Goal: Transaction & Acquisition: Purchase product/service

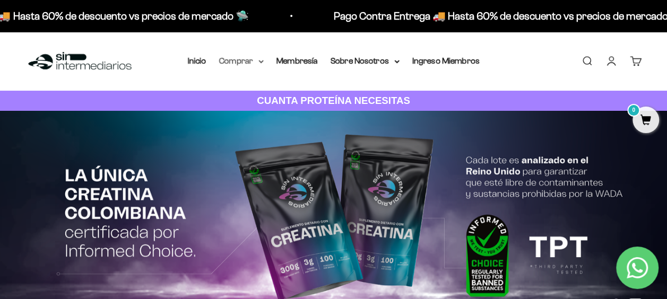
click at [249, 59] on summary "Comprar" at bounding box center [241, 61] width 45 height 14
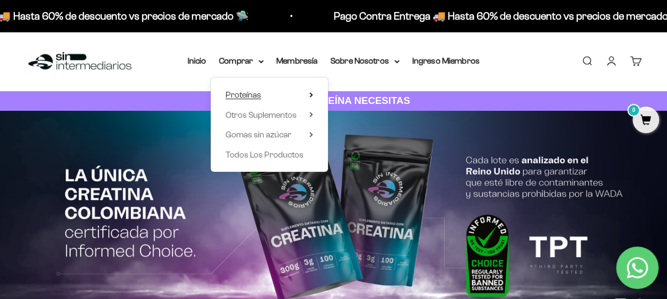
click at [251, 90] on span "Proteínas" at bounding box center [243, 94] width 36 height 9
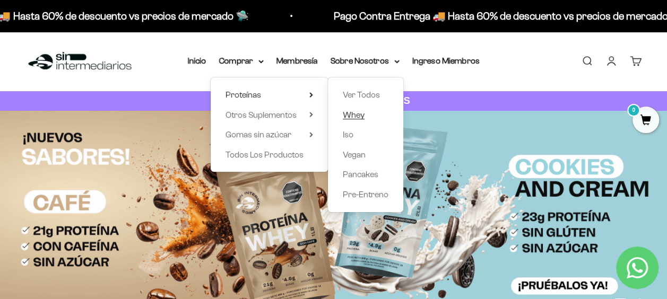
click at [359, 114] on span "Whey" at bounding box center [354, 114] width 22 height 9
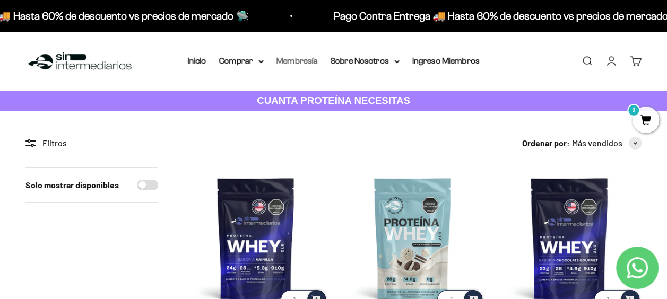
click at [290, 58] on link "Membresía" at bounding box center [296, 60] width 41 height 9
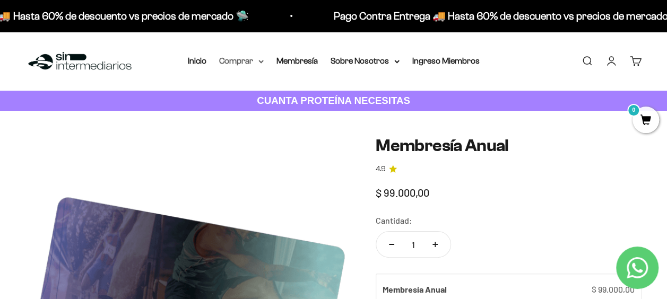
click at [248, 60] on summary "Comprar" at bounding box center [241, 61] width 45 height 14
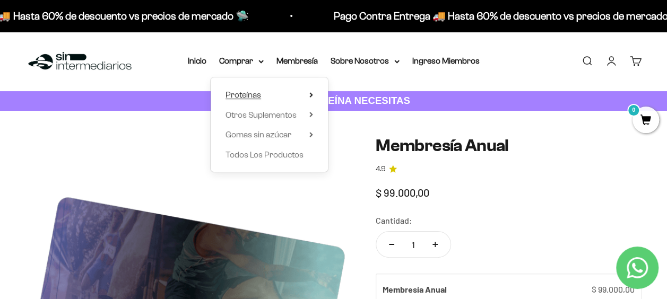
click at [258, 93] on span "Proteínas" at bounding box center [243, 94] width 36 height 9
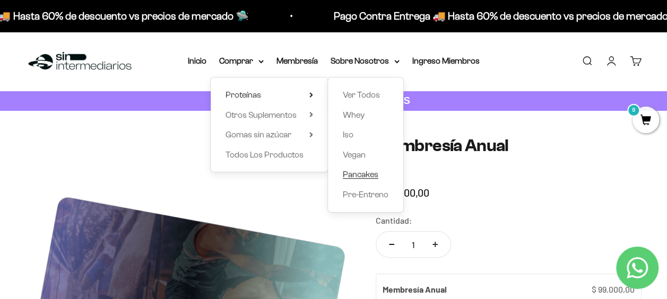
click at [364, 173] on span "Pancakes" at bounding box center [361, 174] width 36 height 9
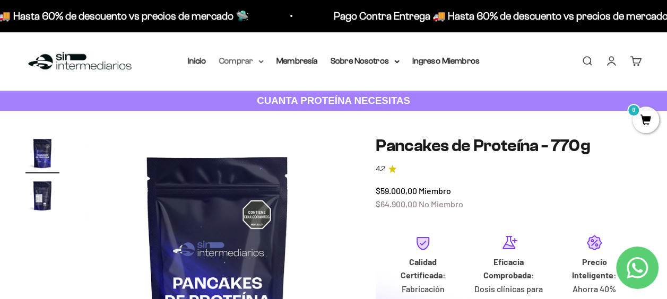
click at [254, 60] on summary "Comprar" at bounding box center [241, 61] width 45 height 14
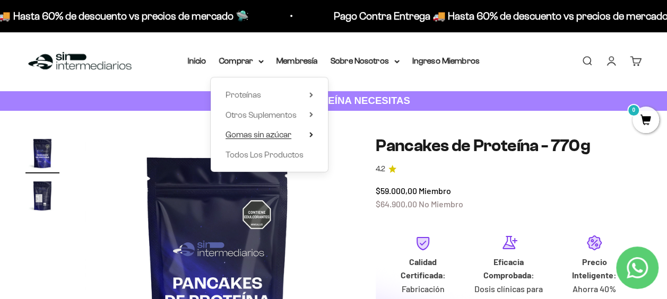
click at [279, 135] on span "Gomas sin azúcar" at bounding box center [258, 134] width 66 height 9
click at [260, 92] on summary "Proteínas" at bounding box center [268, 95] width 87 height 14
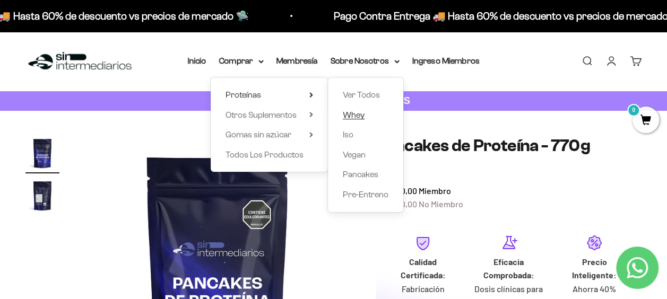
click at [354, 113] on span "Whey" at bounding box center [354, 114] width 22 height 9
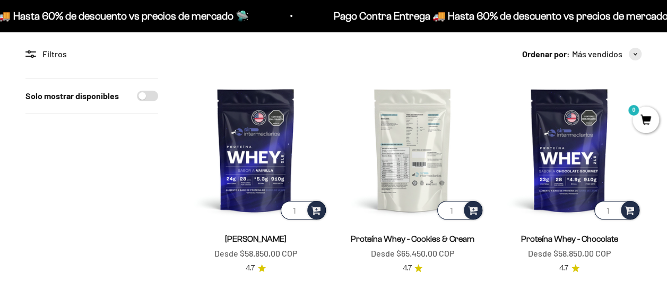
scroll to position [106, 0]
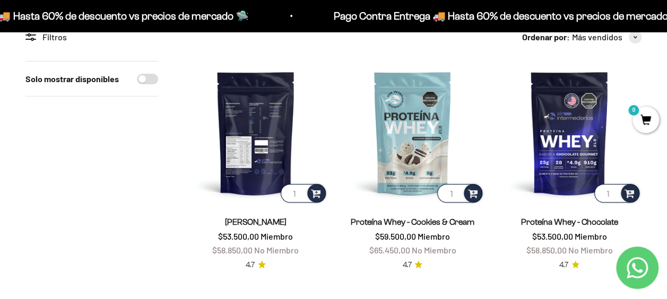
click at [262, 156] on img at bounding box center [255, 133] width 144 height 144
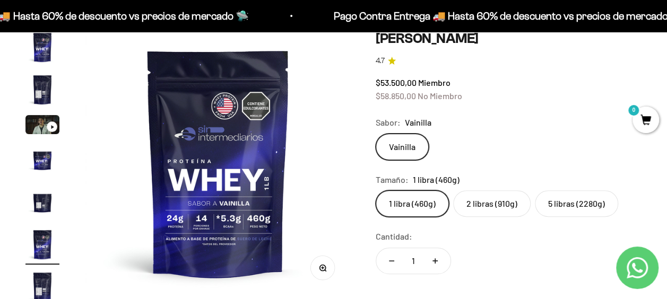
click at [474, 205] on label "2 libras (910g)" at bounding box center [491, 203] width 77 height 27
click at [375, 190] on input "2 libras (910g)" at bounding box center [375, 190] width 1 height 1
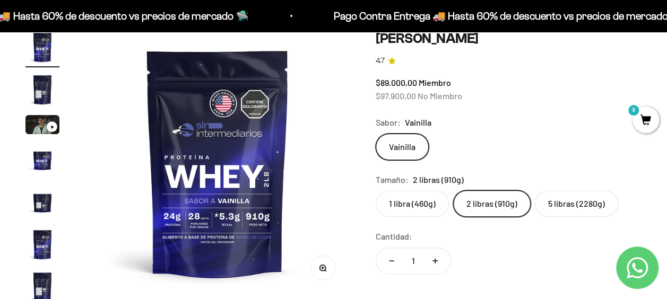
click at [572, 200] on label "5 libras (2280g)" at bounding box center [576, 203] width 83 height 27
click at [375, 190] on input "5 libras (2280g)" at bounding box center [375, 190] width 1 height 1
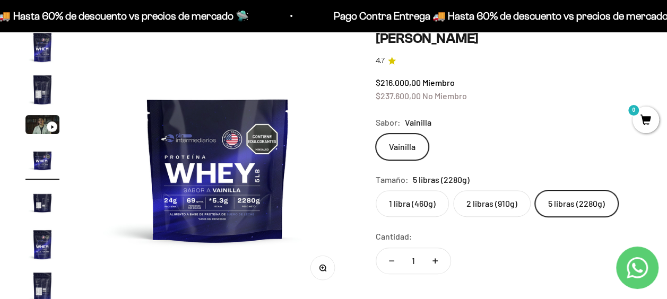
click at [419, 199] on label "1 libra (460g)" at bounding box center [411, 203] width 73 height 27
click at [375, 190] on input "1 libra (460g)" at bounding box center [375, 190] width 1 height 1
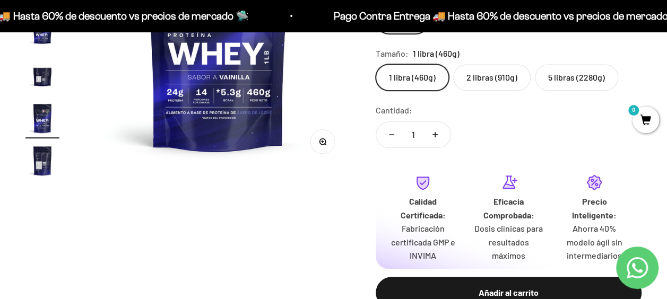
scroll to position [159, 0]
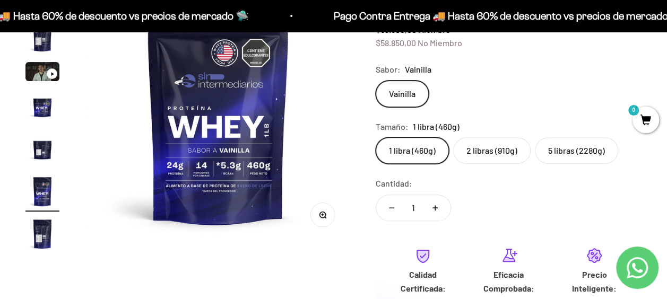
click at [480, 146] on label "2 libras (910g)" at bounding box center [491, 150] width 77 height 27
click at [375, 137] on input "2 libras (910g)" at bounding box center [375, 137] width 1 height 1
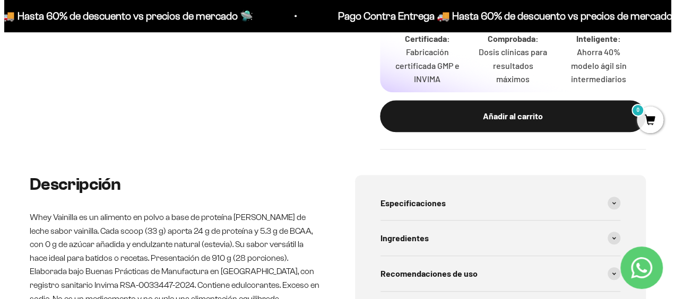
scroll to position [424, 0]
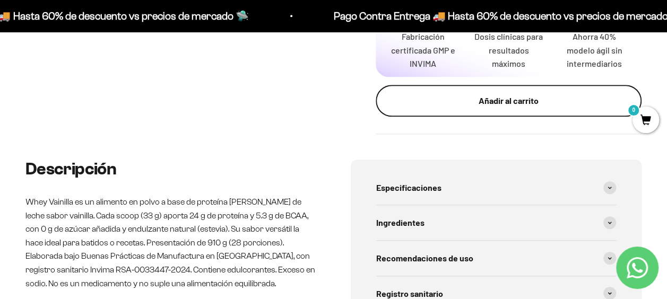
click at [522, 104] on div "Añadir al carrito" at bounding box center [508, 101] width 223 height 14
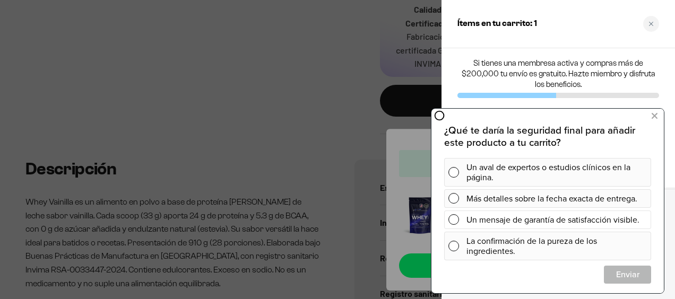
click at [563, 215] on div "Un mensaje de garantía de satisfacción visible." at bounding box center [556, 219] width 180 height 19
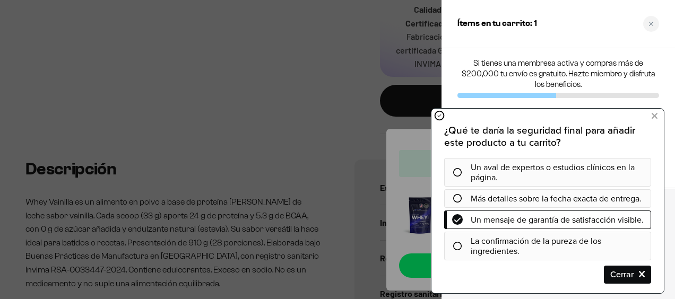
click at [453, 220] on icon at bounding box center [456, 219] width 7 height 8
click at [654, 117] on icon at bounding box center [654, 116] width 6 height 14
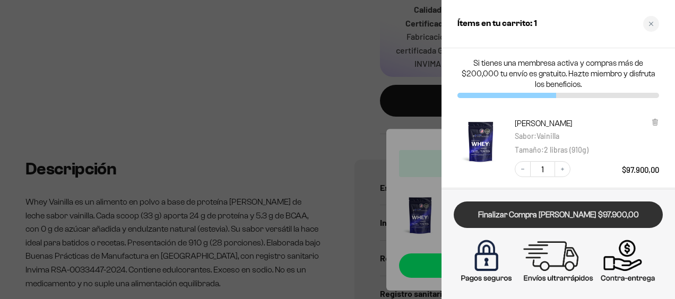
click at [548, 215] on link "Finalizar Compra [PERSON_NAME] $97.900,00" at bounding box center [557, 215] width 209 height 27
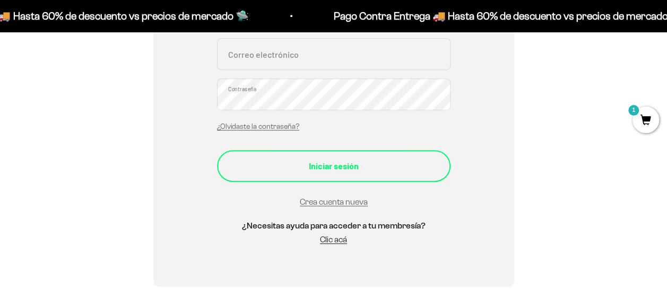
scroll to position [248, 0]
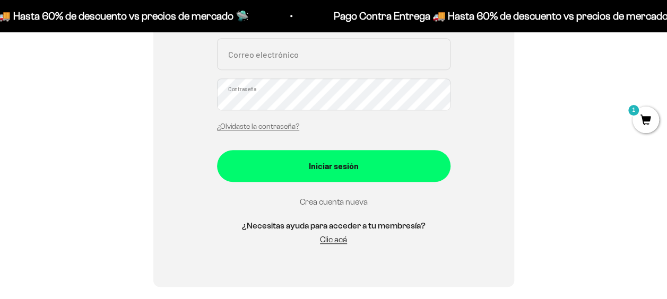
click at [340, 199] on link "Crea cuenta nueva" at bounding box center [334, 201] width 68 height 9
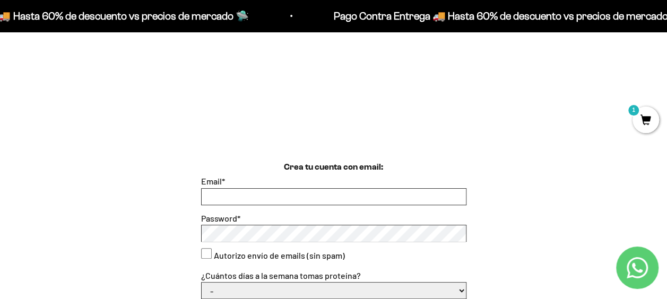
scroll to position [212, 0]
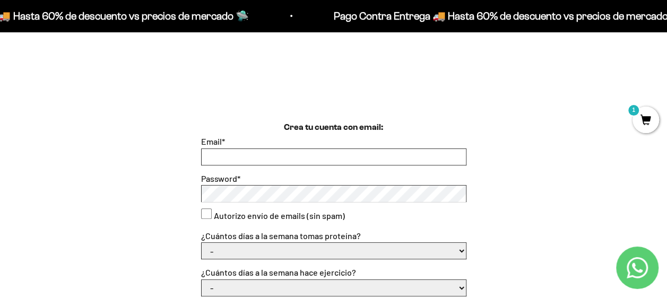
click at [337, 158] on input "Email *" at bounding box center [334, 157] width 264 height 16
type input "[EMAIL_ADDRESS][DOMAIN_NAME]"
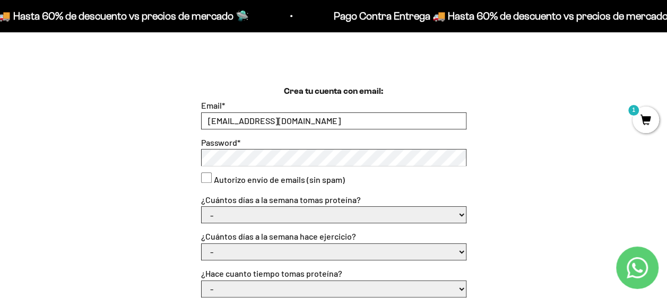
scroll to position [265, 0]
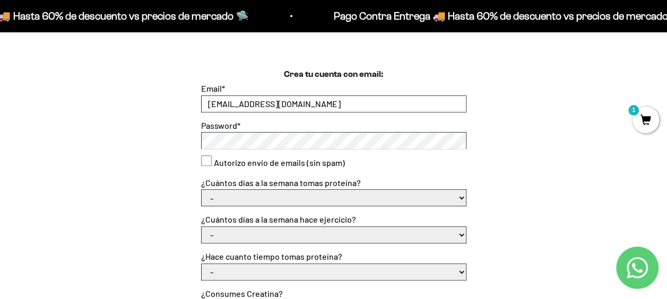
click at [201, 162] on consent"] "Autorizo envío de emails (sin spam)" at bounding box center [206, 160] width 11 height 11
click at [207, 160] on consent"] "Autorizo envío de emails (sin spam)" at bounding box center [206, 160] width 11 height 11
checkbox consent"] "false"
click at [231, 194] on select "- 1 o 2 3 a 5 6 o 7" at bounding box center [334, 198] width 264 height 16
click at [202, 190] on select "- 1 o 2 3 a 5 6 o 7" at bounding box center [334, 198] width 264 height 16
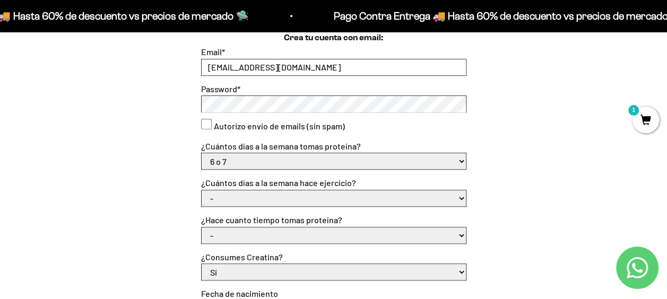
scroll to position [318, 0]
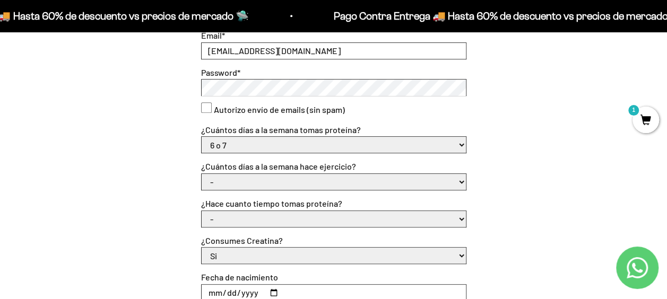
click at [227, 144] on select "- 1 o 2 3 a 5 6 o 7" at bounding box center [334, 145] width 264 height 16
select select "3 a 5"
click at [202, 137] on select "- 1 o 2 3 a 5 6 o 7" at bounding box center [334, 145] width 264 height 16
click at [236, 180] on select "- No hago 1 a 2 días 3 a 5 días 6 o 7 días" at bounding box center [334, 182] width 264 height 16
select select "3 a 5 días"
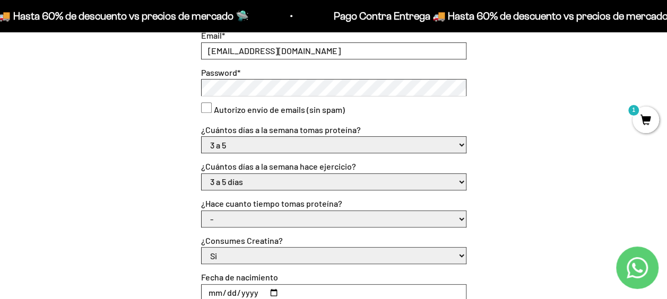
click at [202, 174] on select "- No hago 1 a 2 días 3 a 5 días 6 o 7 días" at bounding box center [334, 182] width 264 height 16
click at [232, 214] on select "- Apenas estoy empezando Menos de 6 meses Más de 6 meses Hace más de un año" at bounding box center [334, 219] width 264 height 16
select select "Apenas estoy empezando"
click at [202, 211] on select "- Apenas estoy empezando Menos de 6 meses Más de 6 meses Hace más de un año" at bounding box center [334, 219] width 264 height 16
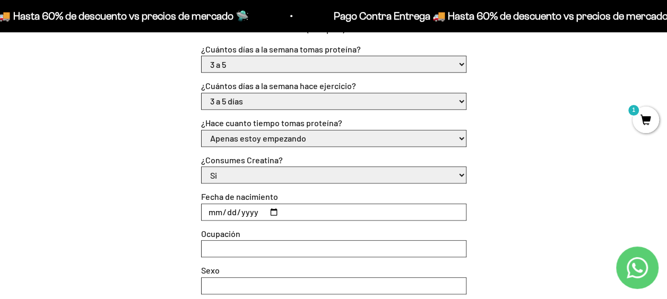
scroll to position [424, 0]
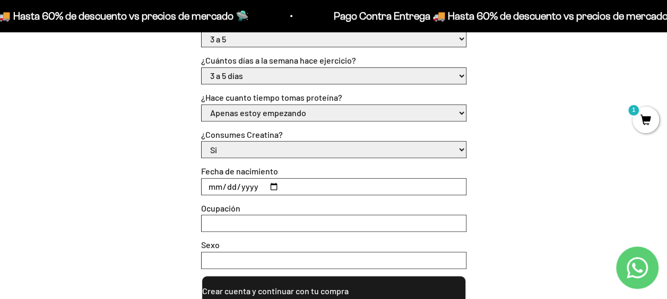
click at [240, 151] on select "Si No" at bounding box center [334, 150] width 264 height 16
select select "No"
click at [202, 142] on select "Si No" at bounding box center [334, 150] width 264 height 16
click at [295, 182] on input "Fecha de nacimiento" at bounding box center [334, 187] width 264 height 16
click at [269, 186] on input "Fecha de nacimiento" at bounding box center [334, 187] width 264 height 16
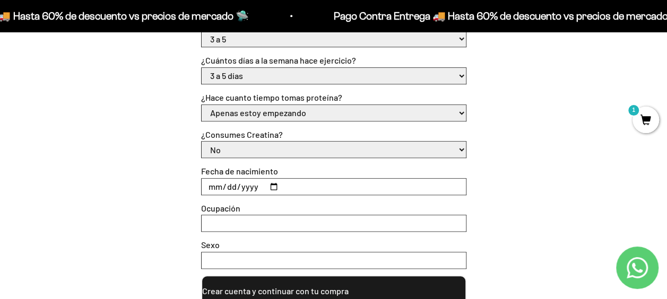
type input "[DATE]"
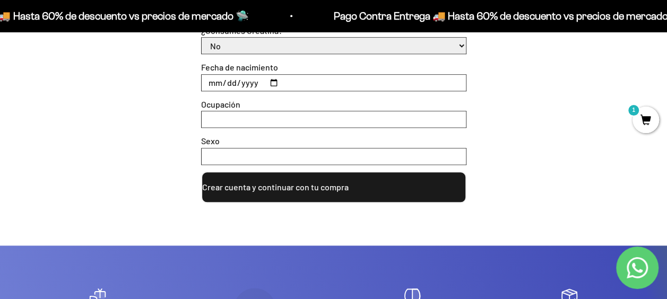
scroll to position [530, 0]
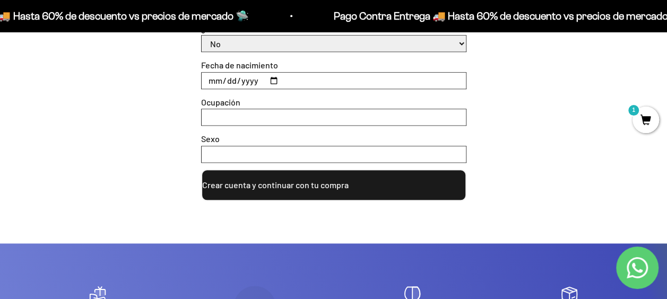
click at [226, 116] on input "Ocupación" at bounding box center [334, 117] width 264 height 16
type input "Abogada"
click at [259, 149] on input "Sexo" at bounding box center [334, 154] width 264 height 16
type input "femenino"
click at [269, 181] on button "Crear cuenta y continuar con tu compra" at bounding box center [333, 185] width 265 height 32
